Goal: Task Accomplishment & Management: Use online tool/utility

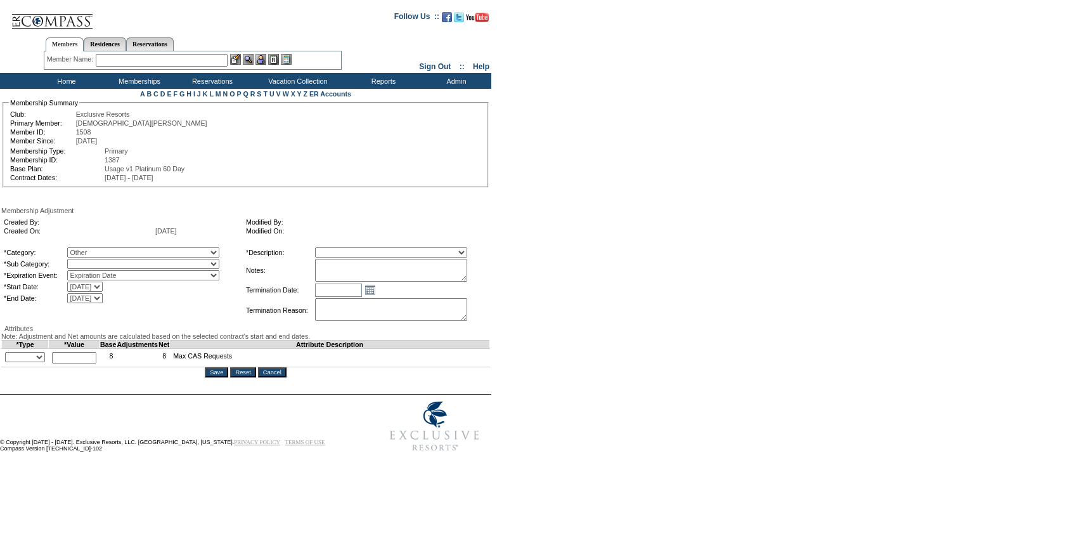
click at [117, 269] on select "Miscellaneous Adjustment" at bounding box center [143, 264] width 152 height 10
select select "179"
click at [93, 261] on select "Miscellaneous Adjustment" at bounding box center [143, 264] width 152 height 10
click at [355, 254] on select "Membership/Transfer Fee Adjustment Membership Fee Adjustment Add-On Fee Adjustm…" at bounding box center [391, 252] width 152 height 10
select select "275"
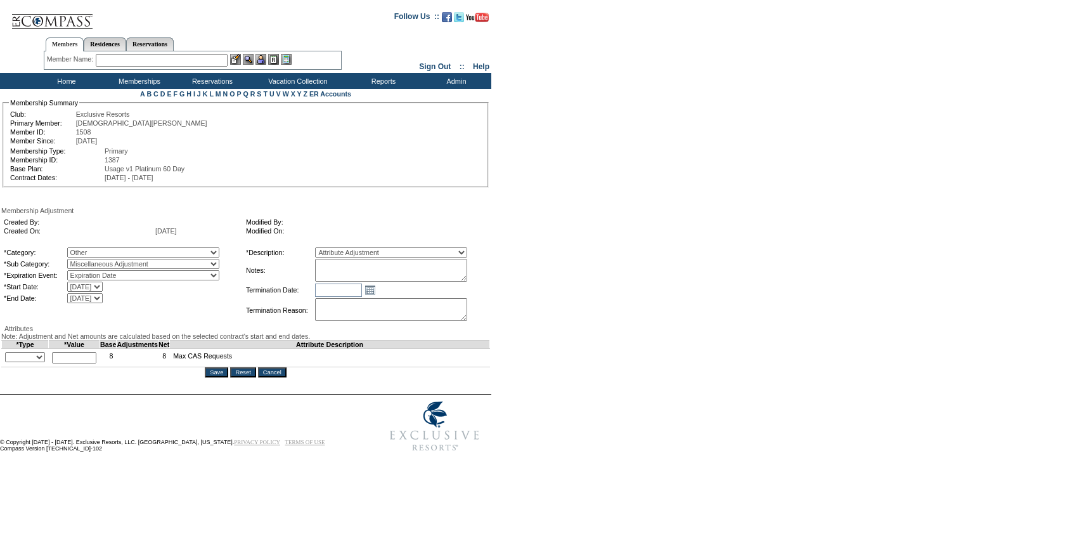
click at [339, 249] on select "Membership/Transfer Fee Adjustment Membership Fee Adjustment Add-On Fee Adjustm…" at bounding box center [391, 252] width 152 height 10
click at [363, 270] on textarea at bounding box center [391, 270] width 152 height 23
type textarea "Per [PERSON_NAME] case [DATE], adding 5 CWLs."
click at [44, 362] on select "Override + -" at bounding box center [25, 357] width 40 height 10
select select "1"
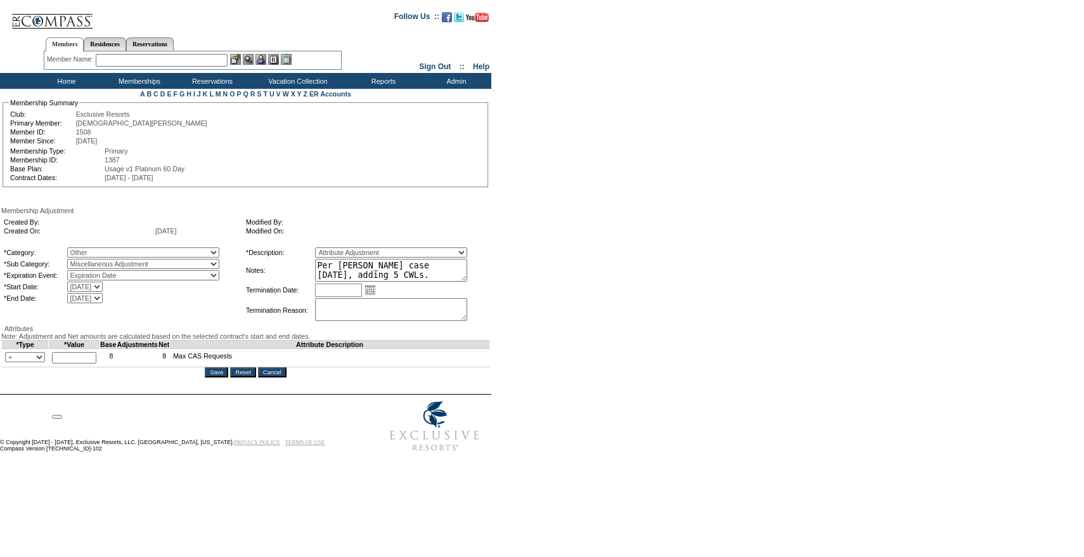
click at [8, 362] on select "Override + -" at bounding box center [25, 357] width 40 height 10
click at [78, 403] on html at bounding box center [63, 414] width 32 height 22
click at [108, 367] on td "8" at bounding box center [108, 358] width 16 height 18
click at [96, 363] on input "text" at bounding box center [74, 357] width 44 height 11
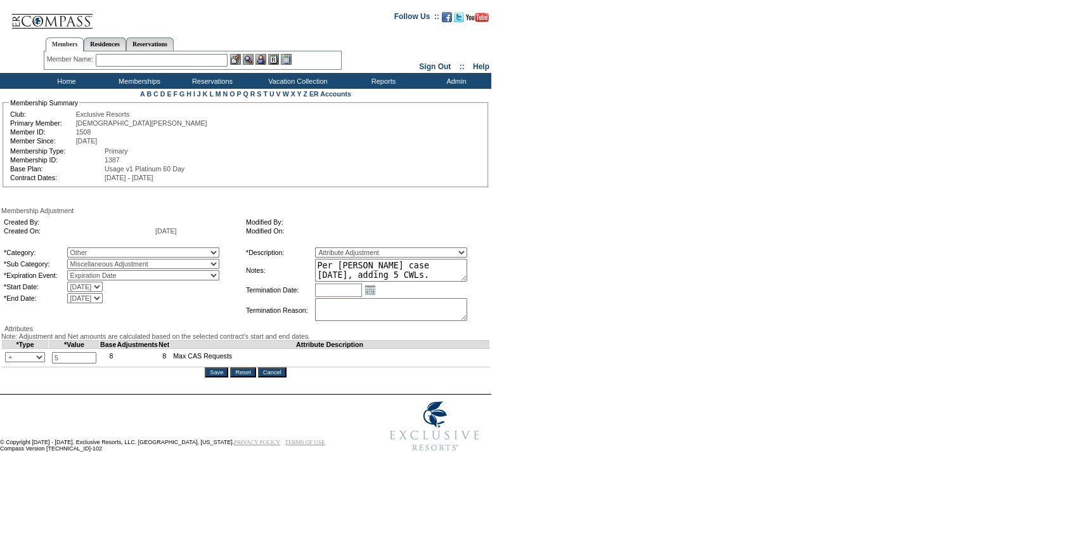
type input "5"
click at [444, 268] on textarea "Per [PERSON_NAME] case [DATE], adding 5 CWLs." at bounding box center [391, 270] width 152 height 23
click at [221, 377] on input "Save" at bounding box center [216, 372] width 23 height 10
